Goal: Task Accomplishment & Management: Manage account settings

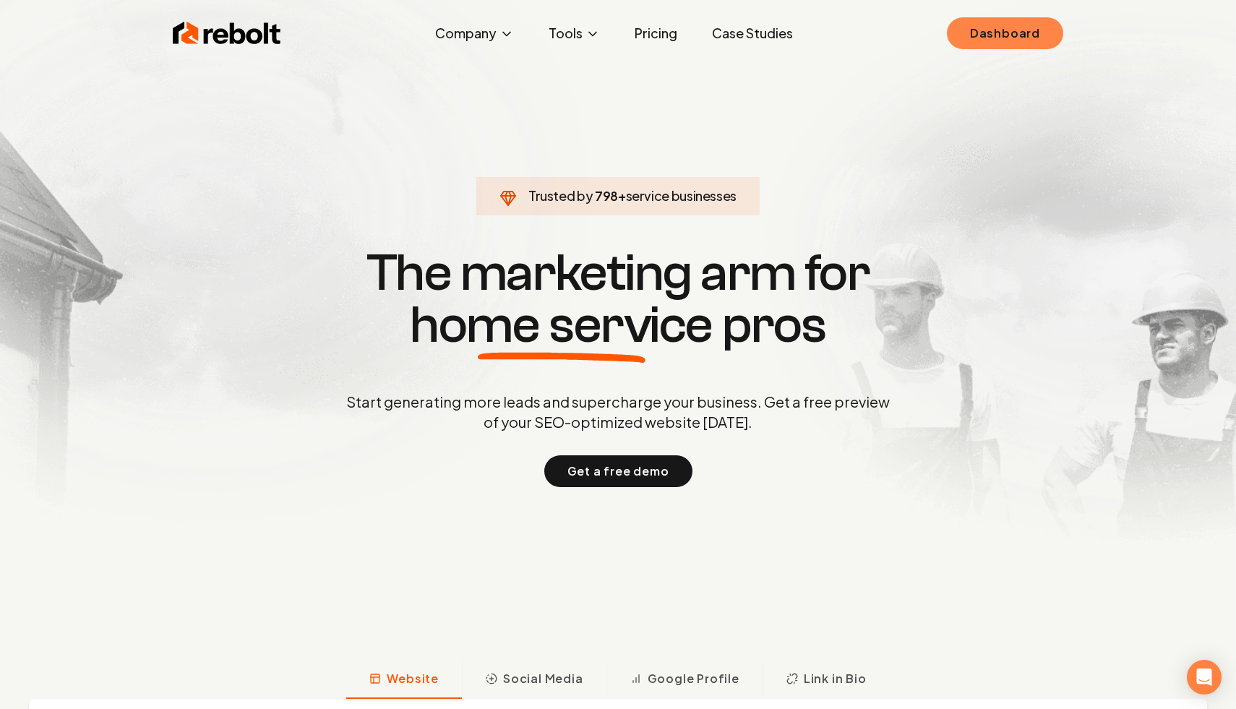
click at [1009, 22] on link "Dashboard" at bounding box center [1005, 33] width 116 height 32
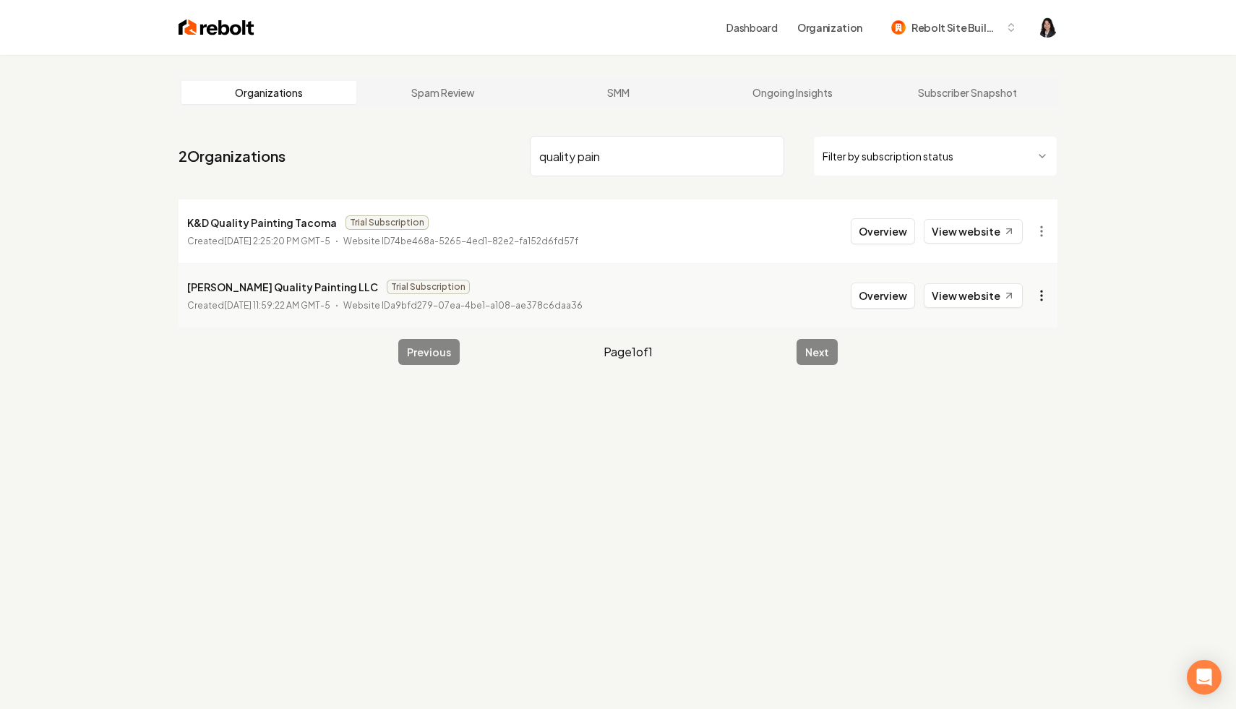
click at [1039, 301] on html "Dashboard Organization Rebolt Site Builder Organizations Spam Review SMM Ongoin…" at bounding box center [618, 354] width 1236 height 709
click at [1103, 375] on html "Dashboard Organization Rebolt Site Builder Organizations Spam Review SMM Ongoin…" at bounding box center [618, 354] width 1236 height 709
drag, startPoint x: 630, startPoint y: 153, endPoint x: 348, endPoint y: 139, distance: 281.6
click at [348, 139] on nav "2 Organizations quality pain Filter by subscription status" at bounding box center [618, 162] width 879 height 64
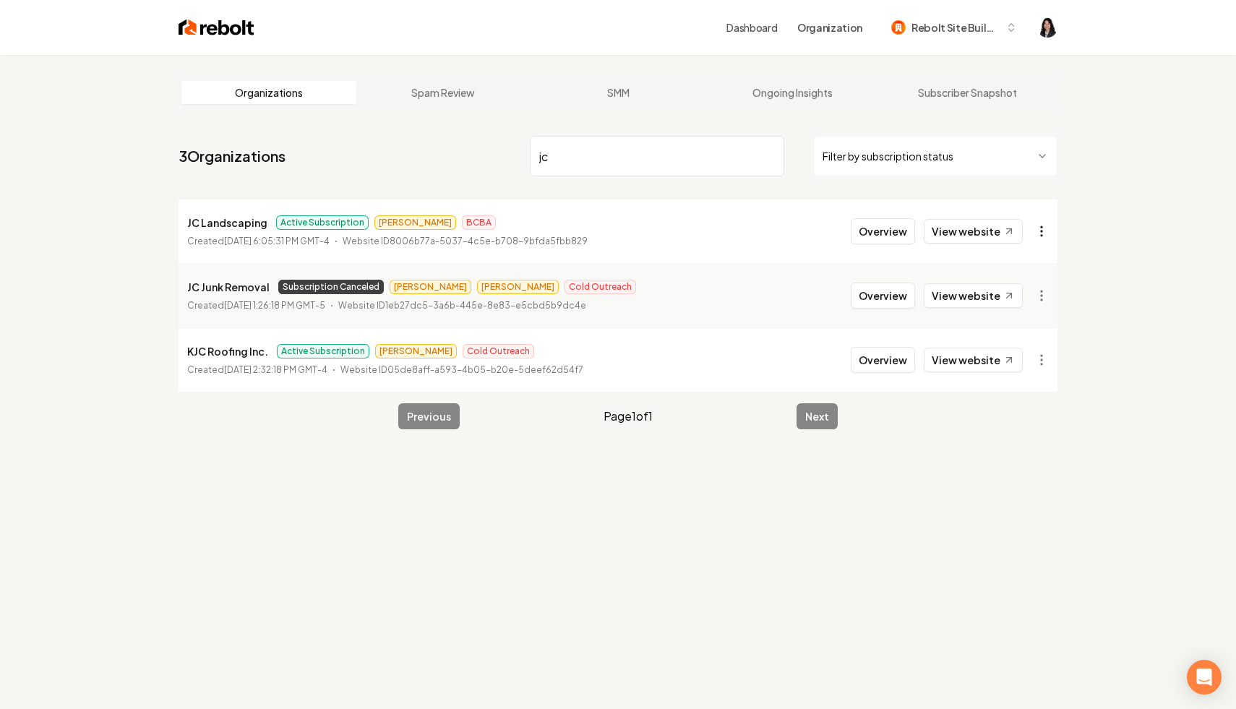
click at [1039, 233] on html "Dashboard Organization Rebolt Site Builder Organizations Spam Review SMM Ongoin…" at bounding box center [618, 354] width 1236 height 709
click at [1023, 356] on link "View in Stripe" at bounding box center [1007, 356] width 92 height 23
click at [1044, 362] on html "Dashboard Organization Rebolt Site Builder Organizations Spam Review SMM Ongoin…" at bounding box center [618, 354] width 1236 height 709
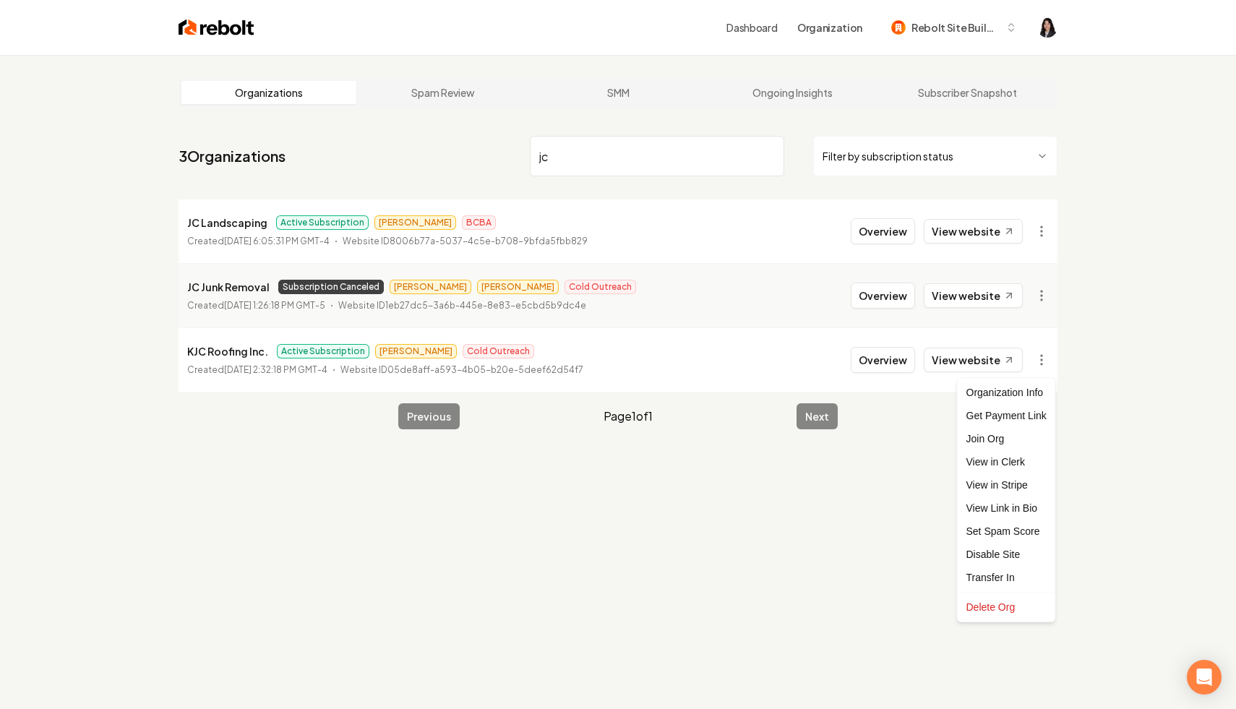
click at [1040, 299] on html "Dashboard Organization Rebolt Site Builder Organizations Spam Review SMM Ongoin…" at bounding box center [618, 354] width 1236 height 709
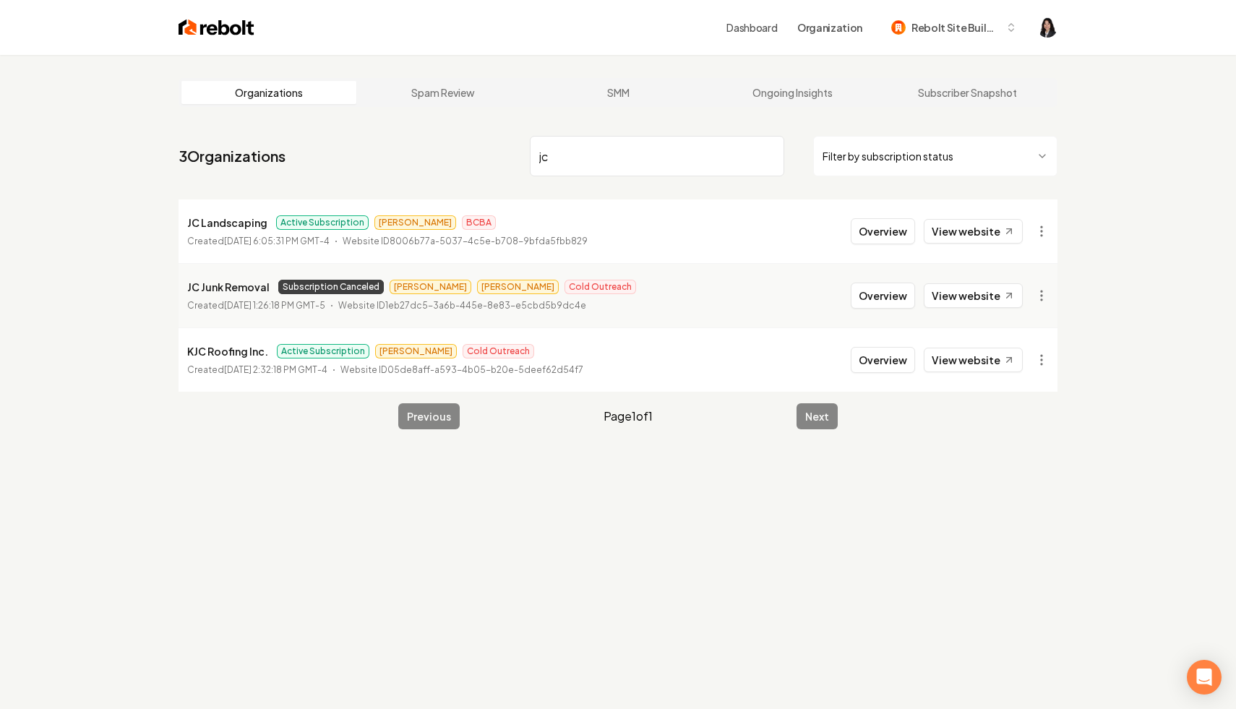
click at [1040, 299] on html "Dashboard Organization Rebolt Site Builder Organizations Spam Review SMM Ongoin…" at bounding box center [618, 354] width 1236 height 709
click at [1024, 422] on link "View in Stripe" at bounding box center [1007, 420] width 92 height 23
click at [1042, 362] on html "Dashboard Organization Rebolt Site Builder Organizations Spam Review SMM Ongoin…" at bounding box center [618, 354] width 1236 height 709
click at [1009, 492] on link "View in Stripe" at bounding box center [1007, 485] width 92 height 23
drag, startPoint x: 615, startPoint y: 151, endPoint x: 399, endPoint y: 93, distance: 224.0
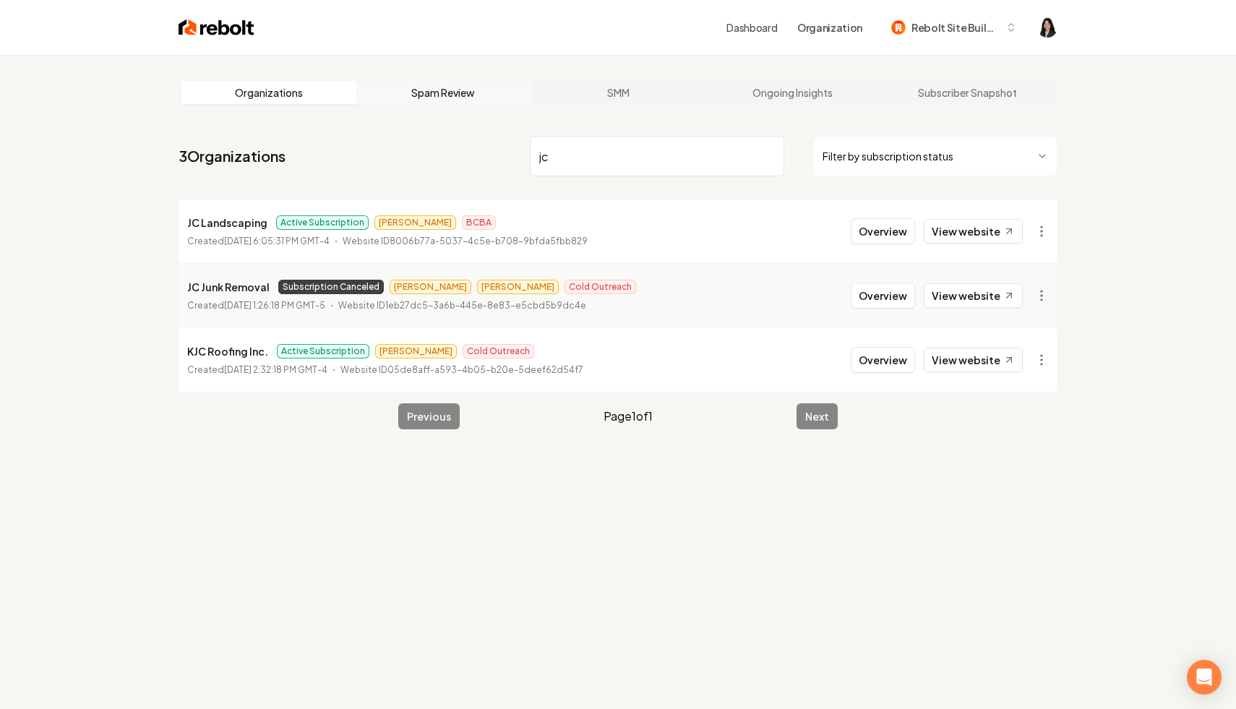
click at [398, 94] on main "Organizations Spam Review SMM Ongoing Insights Subscriber Snapshot 3 Organizati…" at bounding box center [617, 254] width 925 height 398
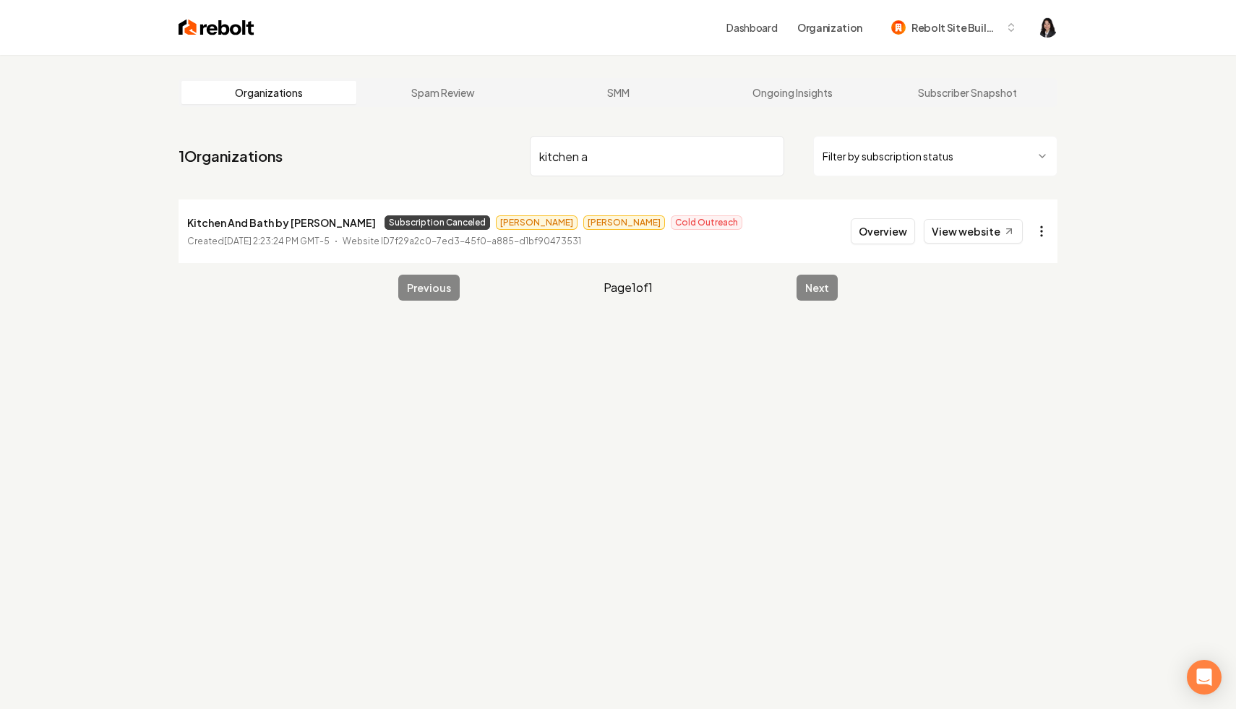
type input "kitchen a"
click at [1042, 239] on html "Dashboard Organization Rebolt Site Builder Organizations Spam Review SMM Ongoin…" at bounding box center [618, 354] width 1236 height 709
click at [1017, 353] on link "View in Stripe" at bounding box center [1007, 356] width 92 height 23
drag, startPoint x: 299, startPoint y: 222, endPoint x: 178, endPoint y: 214, distance: 121.0
click at [179, 214] on li "Kitchen And Bath by JC Subscription Canceled [PERSON_NAME] Cold Outreach Create…" at bounding box center [618, 232] width 879 height 64
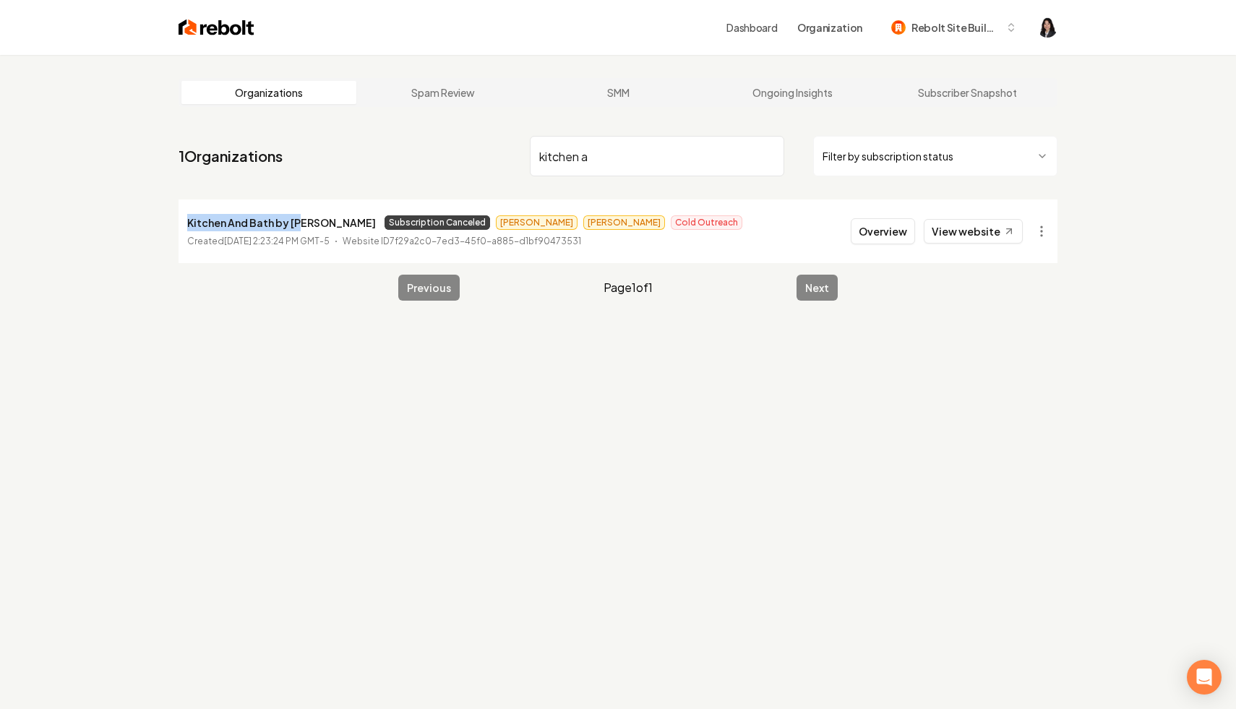
copy p "Kitchen And Bath by [PERSON_NAME]"
